Goal: Navigation & Orientation: Find specific page/section

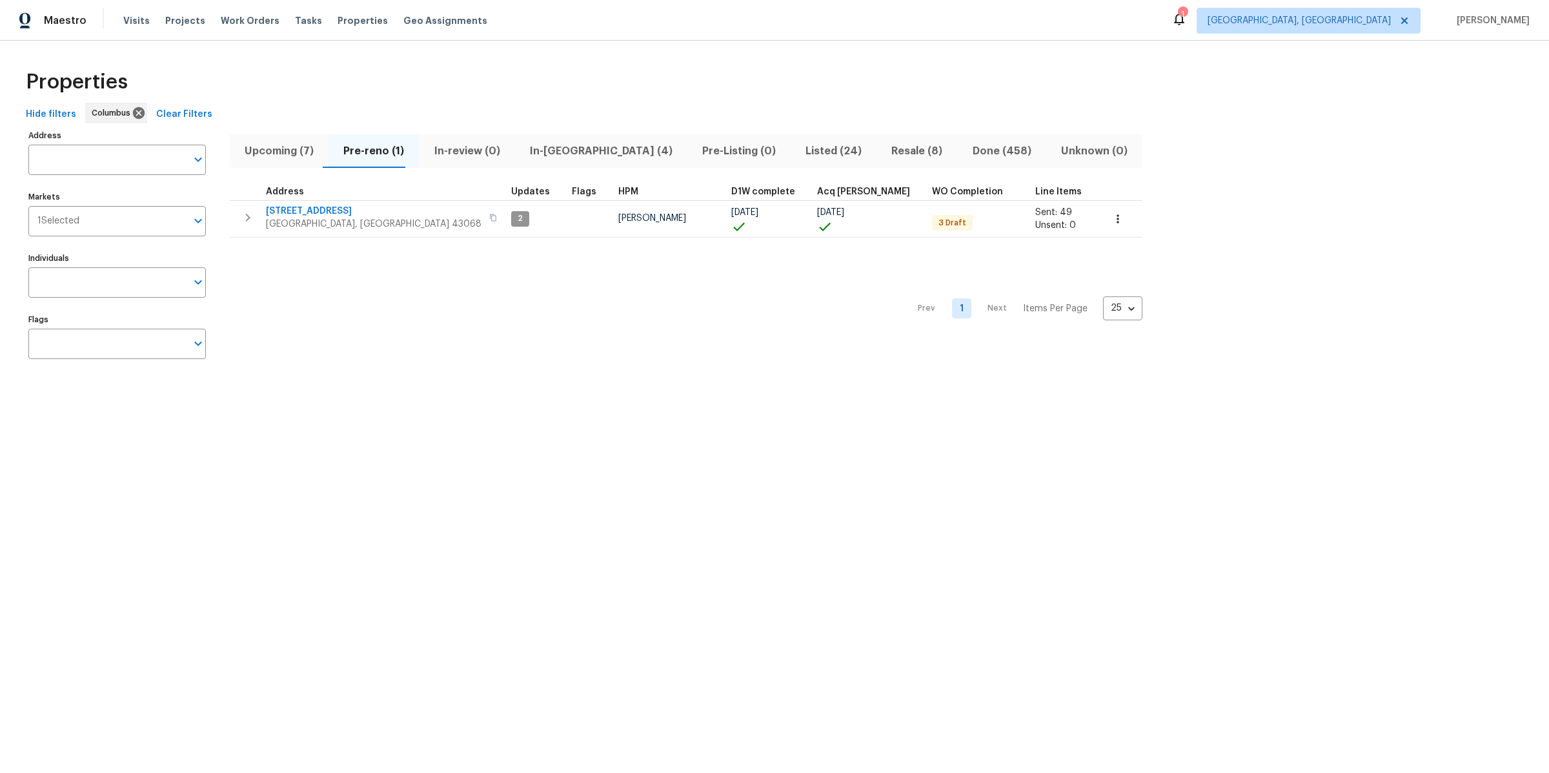
click at [798, 153] on span "Listed (24)" at bounding box center [833, 151] width 70 height 18
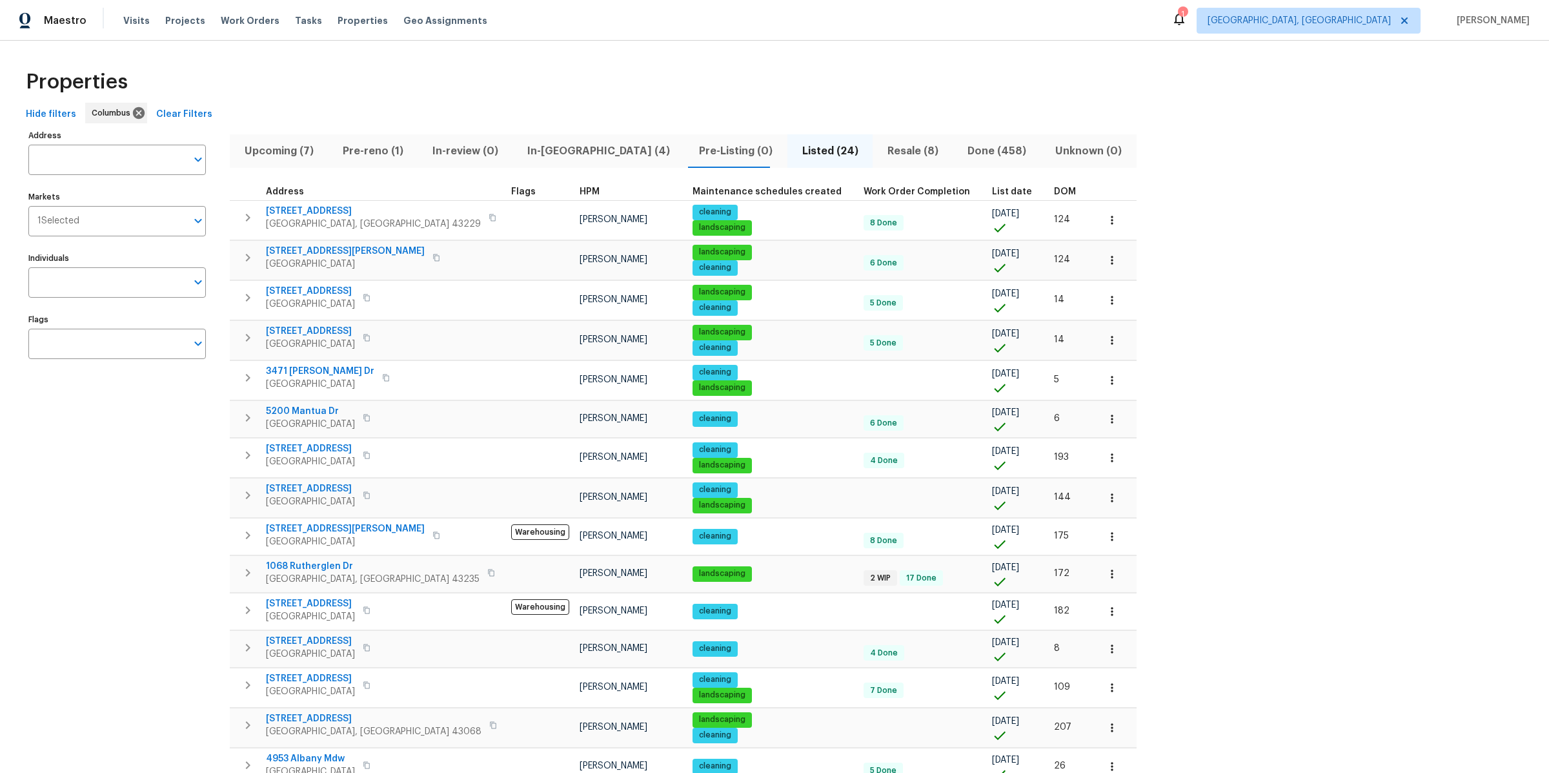
click at [1054, 192] on span "DOM" at bounding box center [1065, 191] width 22 height 9
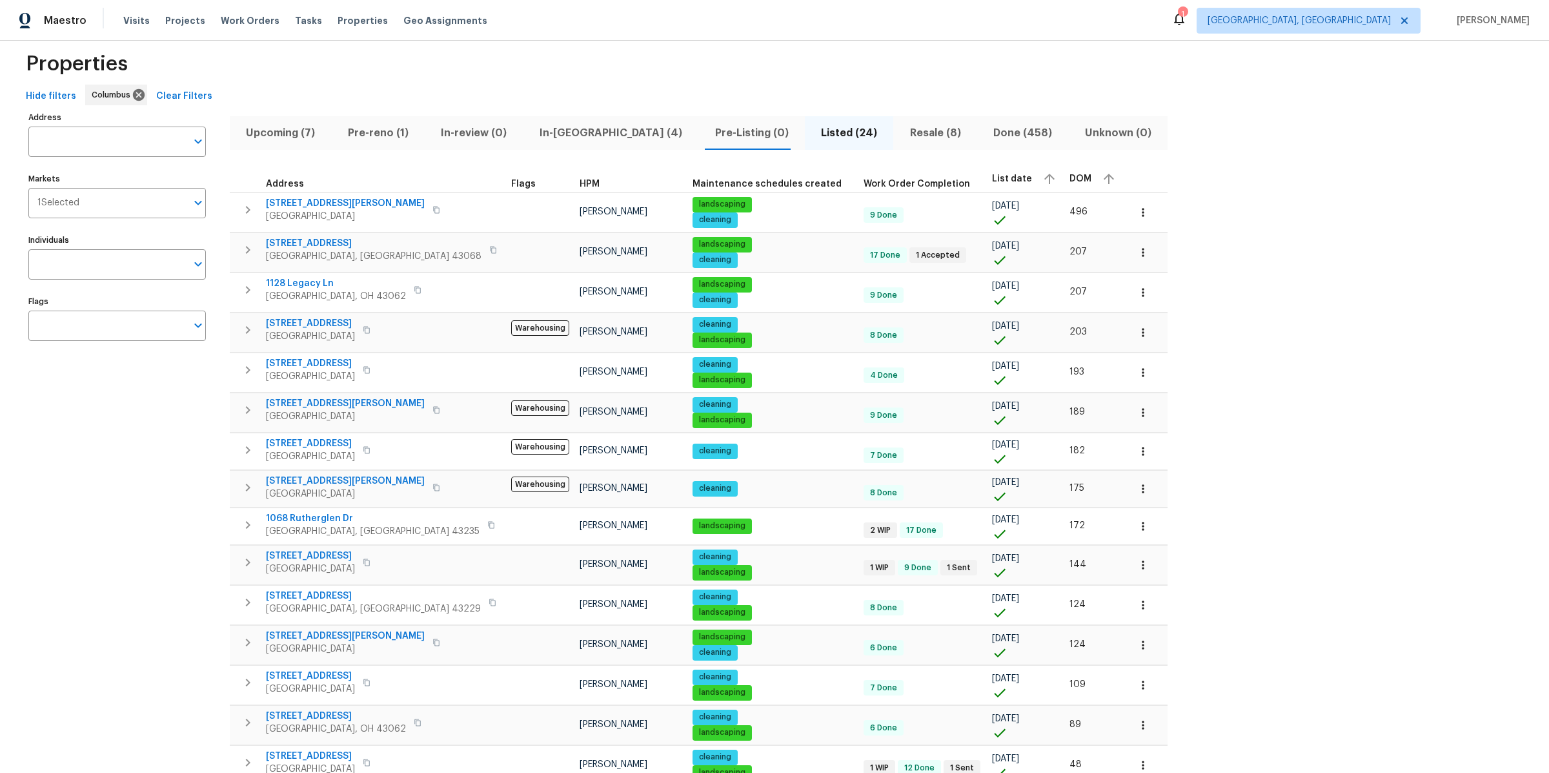
scroll to position [421, 0]
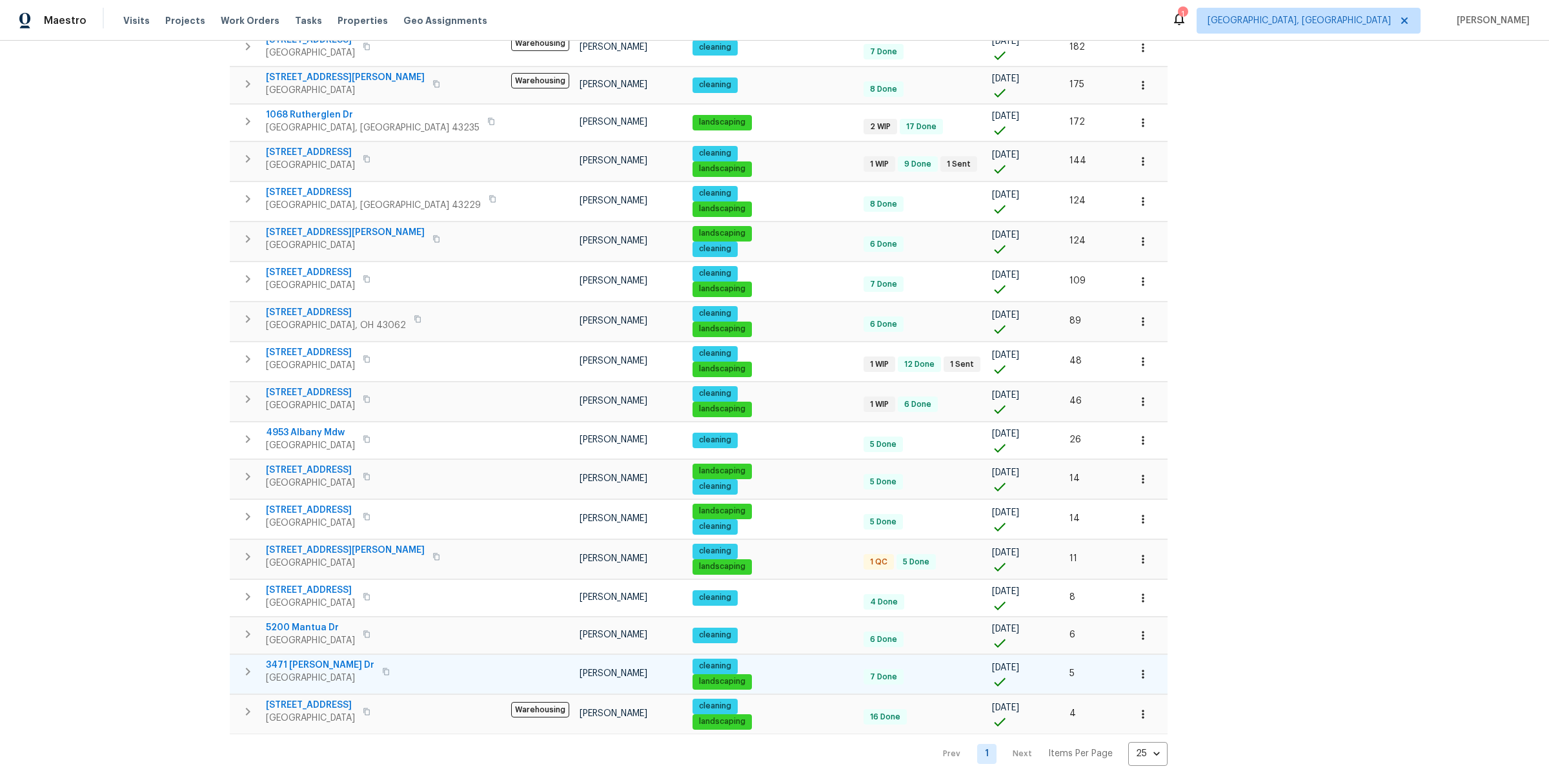
click at [382, 667] on icon "button" at bounding box center [386, 671] width 8 height 8
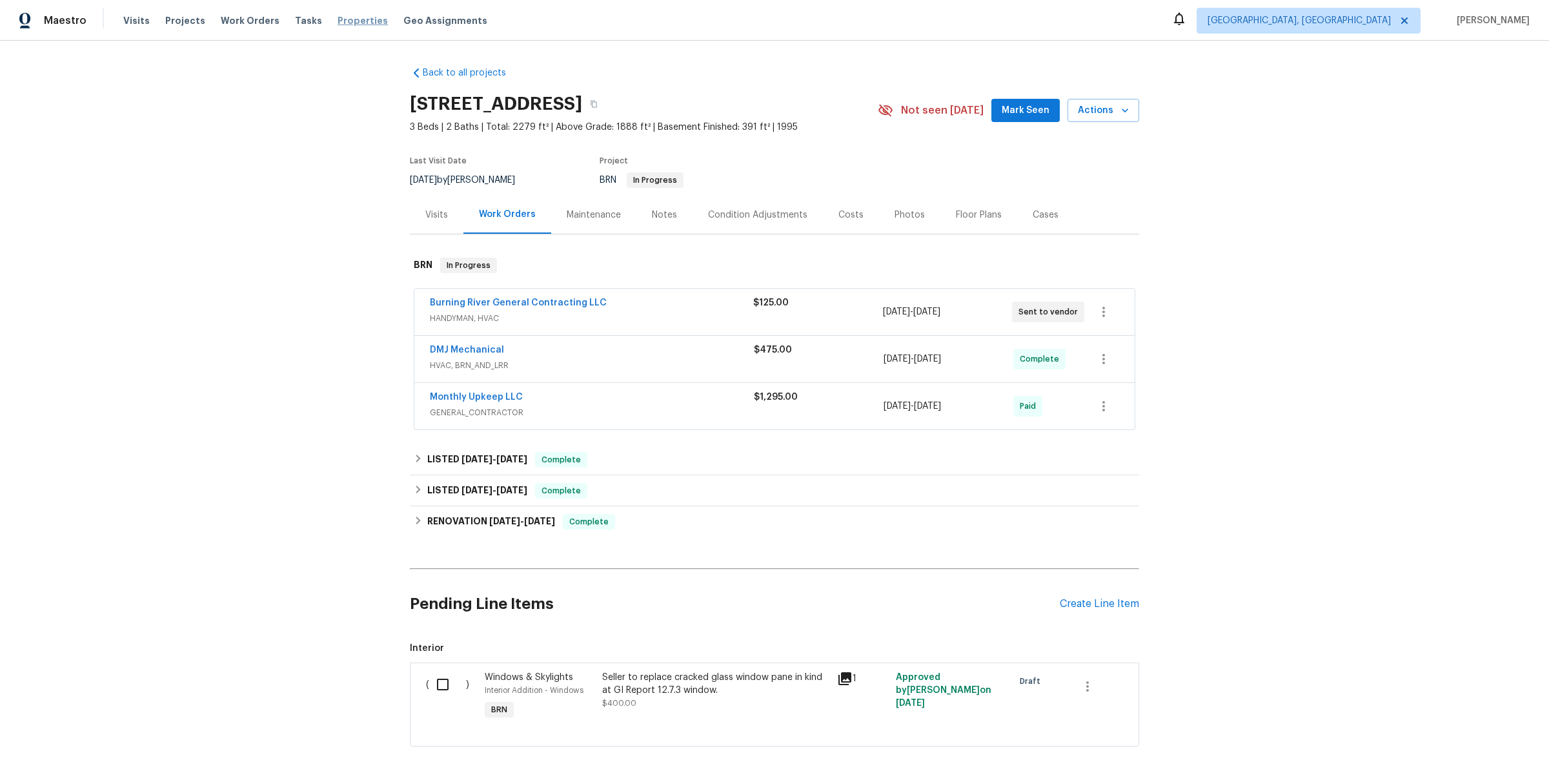
click at [338, 20] on span "Properties" at bounding box center [363, 20] width 50 height 13
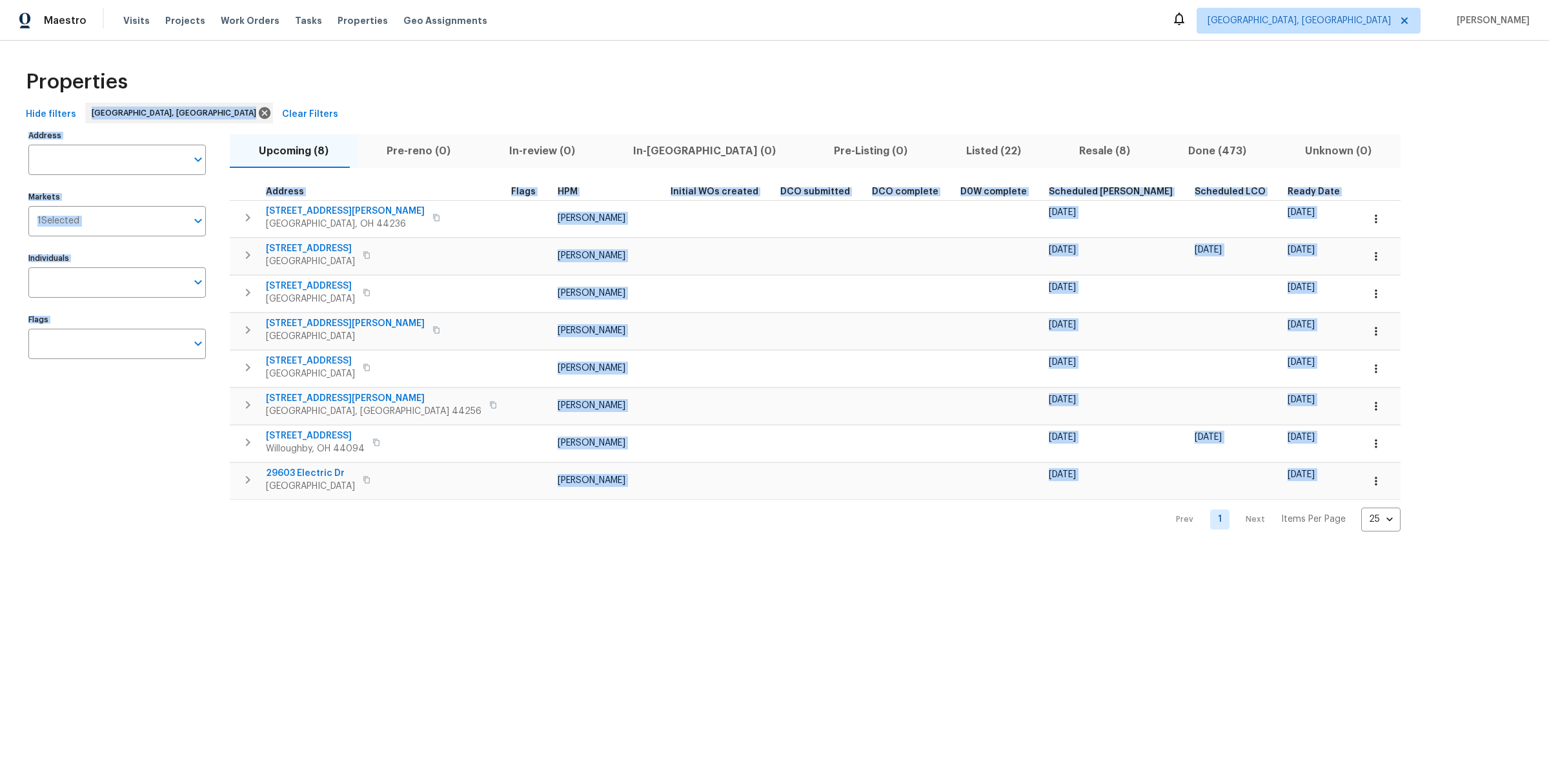
drag, startPoint x: 389, startPoint y: 136, endPoint x: 610, endPoint y: 646, distance: 556.5
click at [609, 552] on html "Maestro Visits Projects Work Orders Tasks Properties Geo Assignments [GEOGRAPHI…" at bounding box center [774, 276] width 1549 height 552
click at [610, 552] on html "Maestro Visits Projects Work Orders Tasks Properties Geo Assignments [GEOGRAPHI…" at bounding box center [774, 276] width 1549 height 552
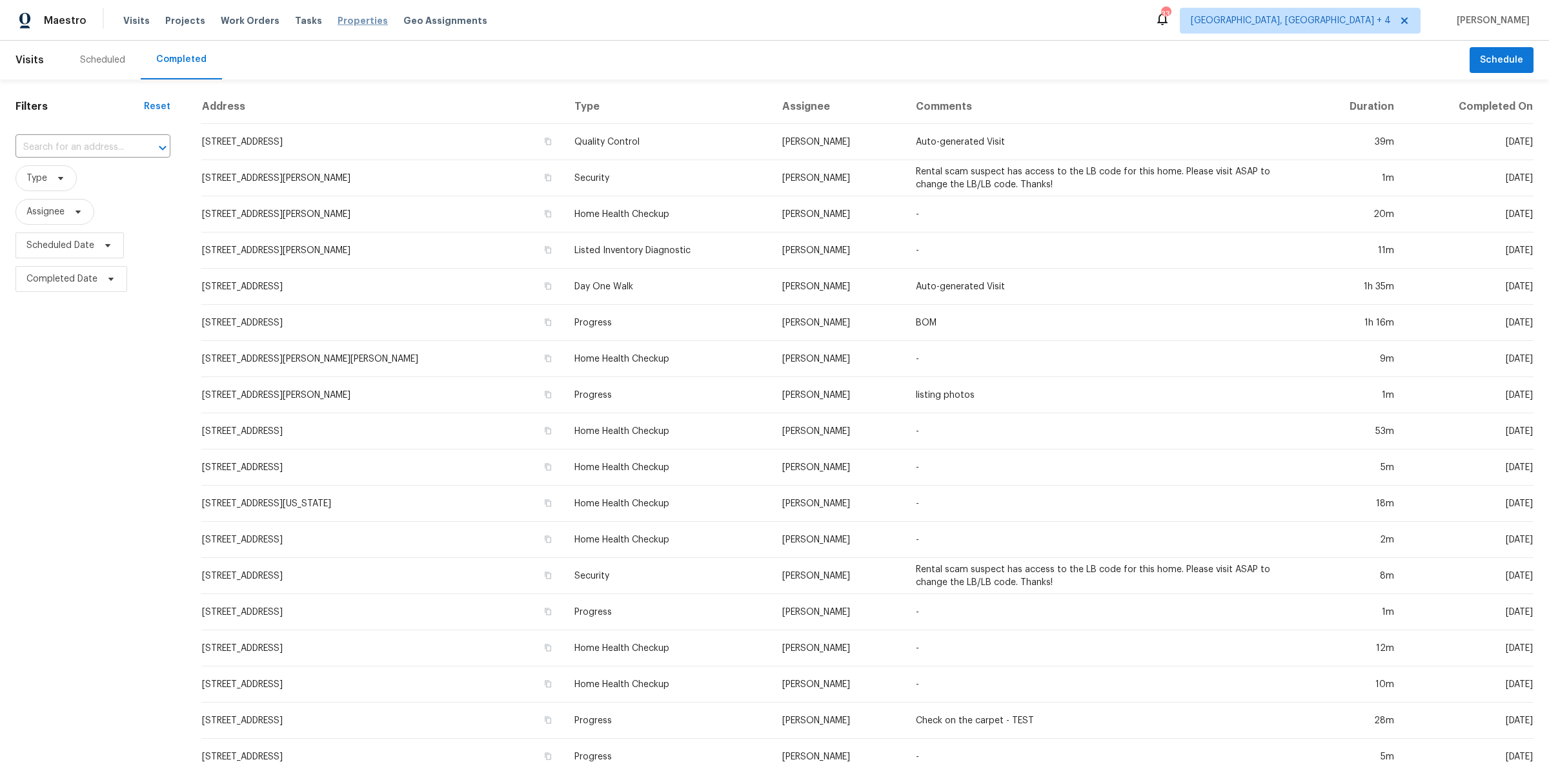
click at [338, 25] on span "Properties" at bounding box center [363, 20] width 50 height 13
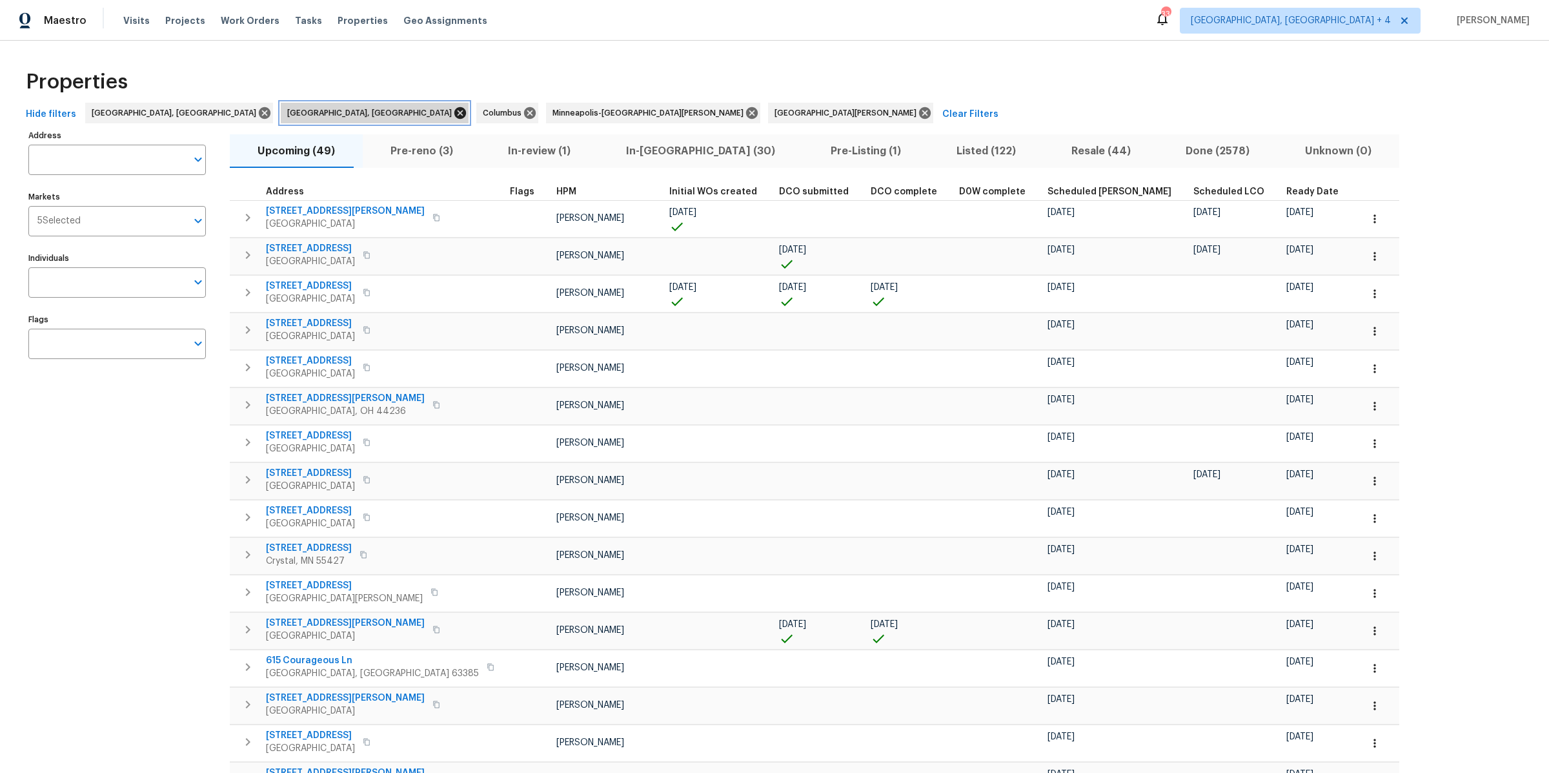
click at [453, 112] on icon at bounding box center [460, 113] width 14 height 14
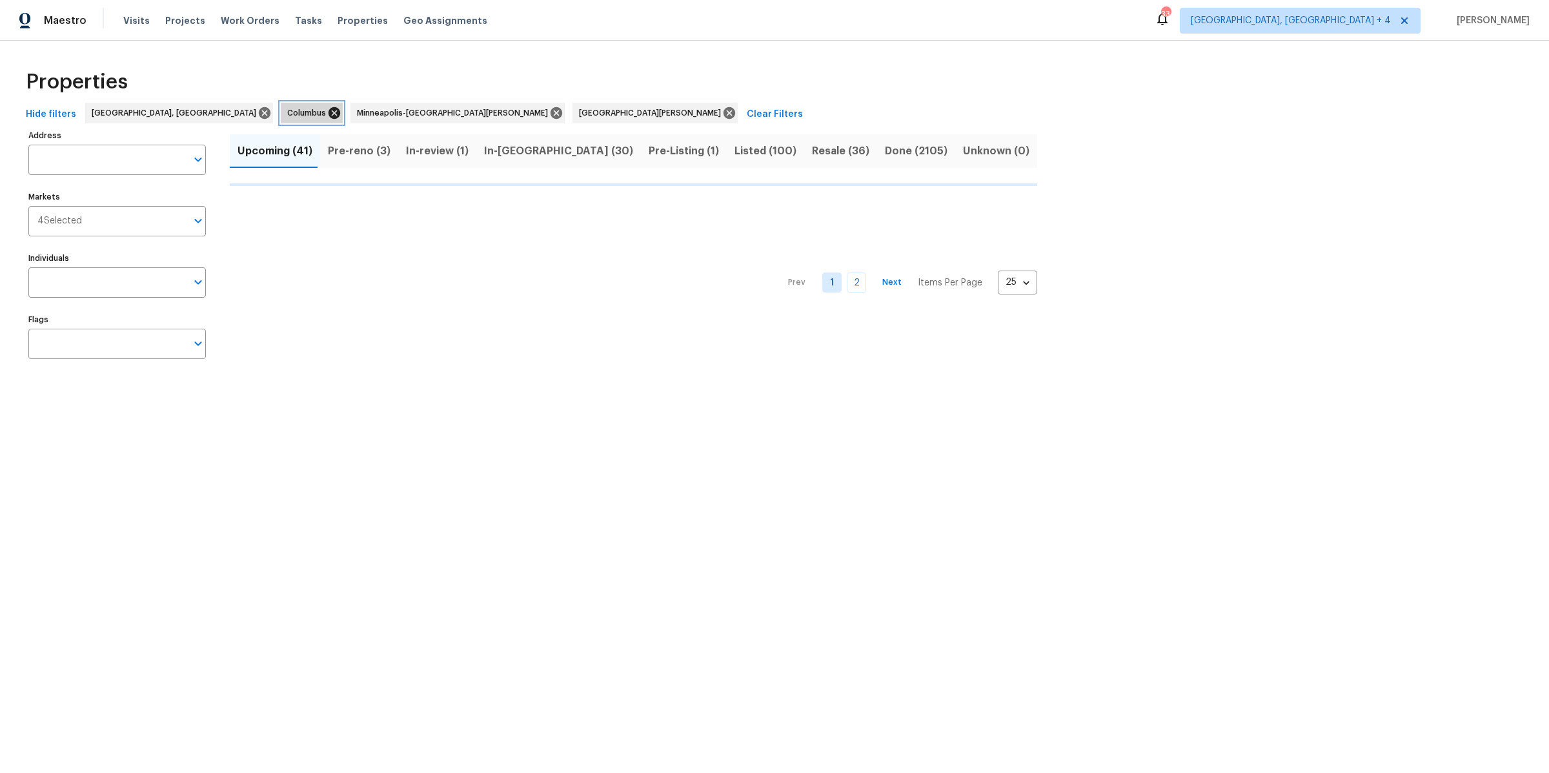
click at [327, 114] on icon at bounding box center [334, 113] width 14 height 14
click at [480, 115] on icon at bounding box center [487, 113] width 14 height 14
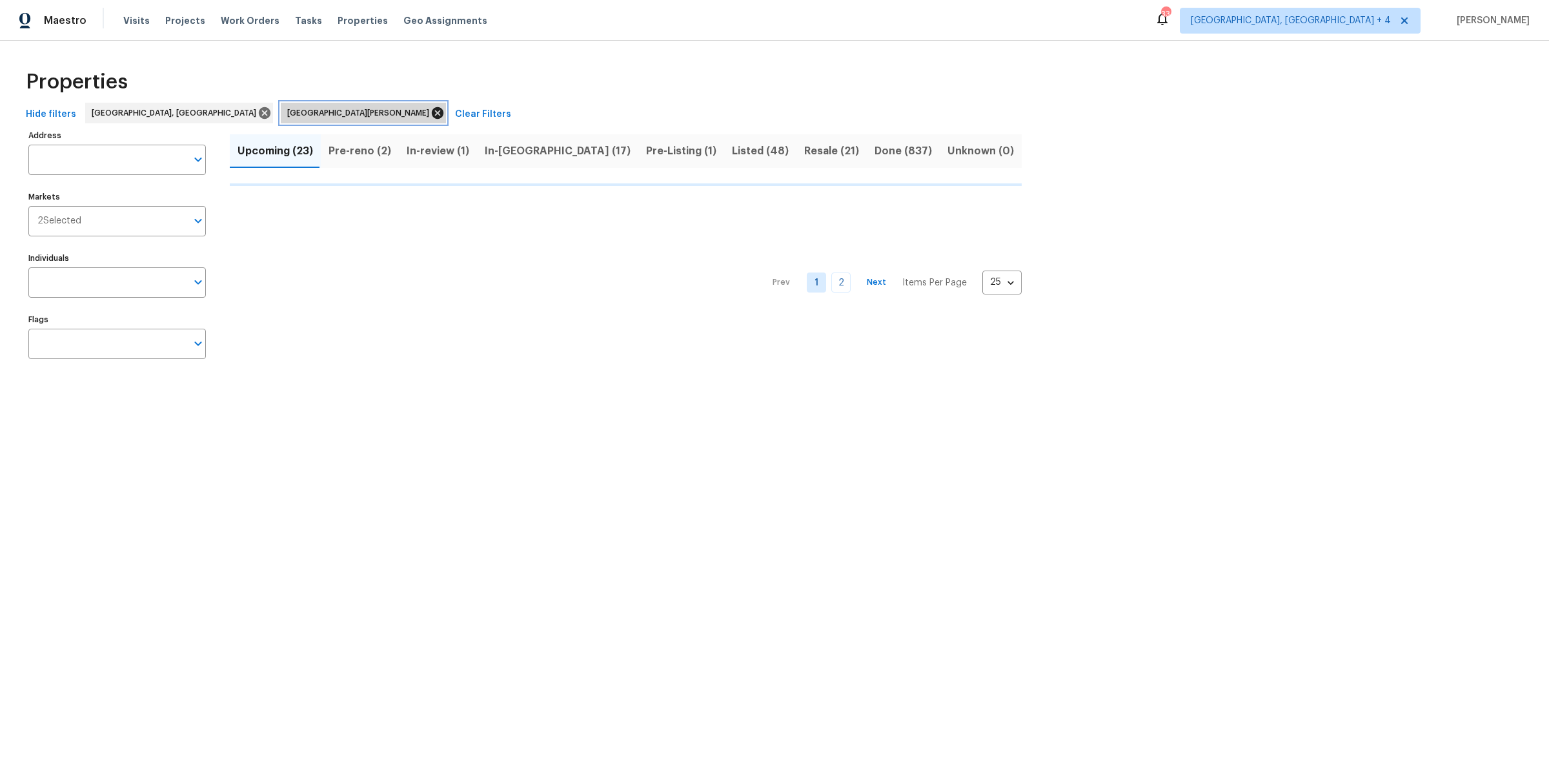
click at [430, 110] on icon at bounding box center [437, 113] width 14 height 14
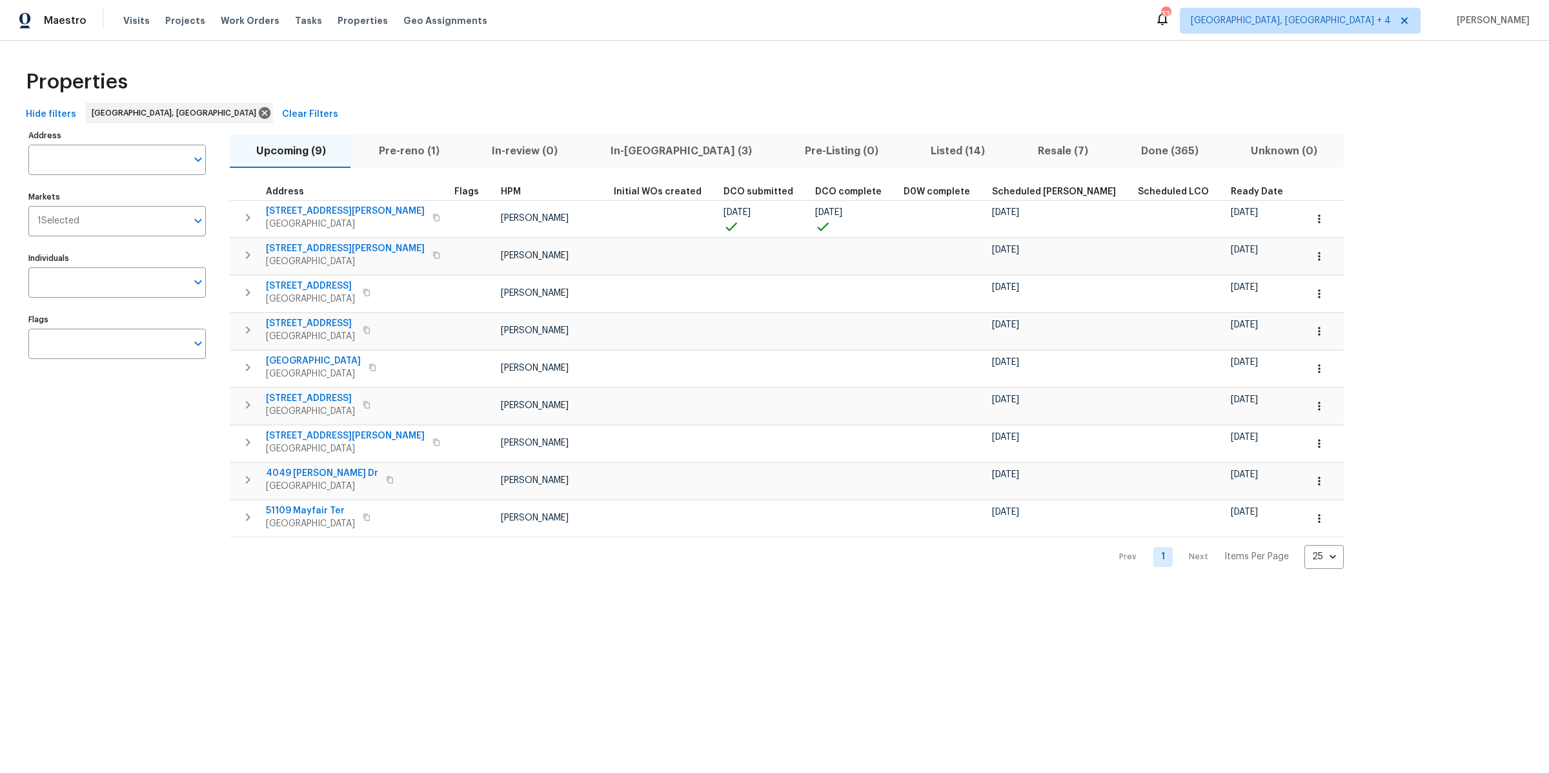
click at [388, 89] on div "Properties" at bounding box center [775, 81] width 1508 height 41
